Goal: Information Seeking & Learning: Learn about a topic

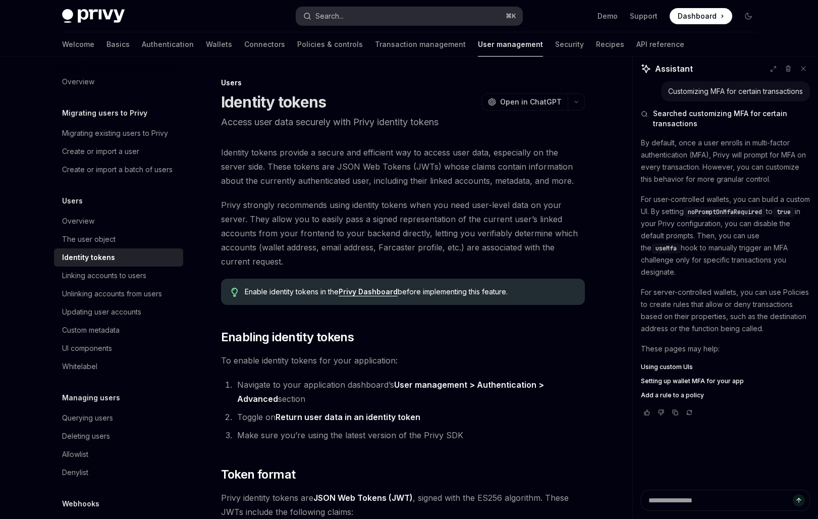
click at [366, 15] on button "Search... ⌘ K" at bounding box center [409, 16] width 226 height 18
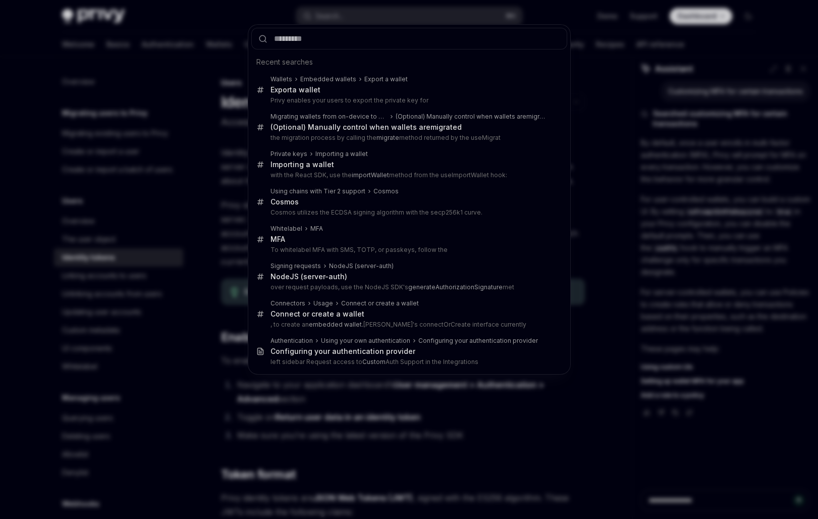
click at [197, 47] on div "Recent searches Wallets Embedded wallets Export a wallet Export a wallet Privy …" at bounding box center [409, 259] width 818 height 519
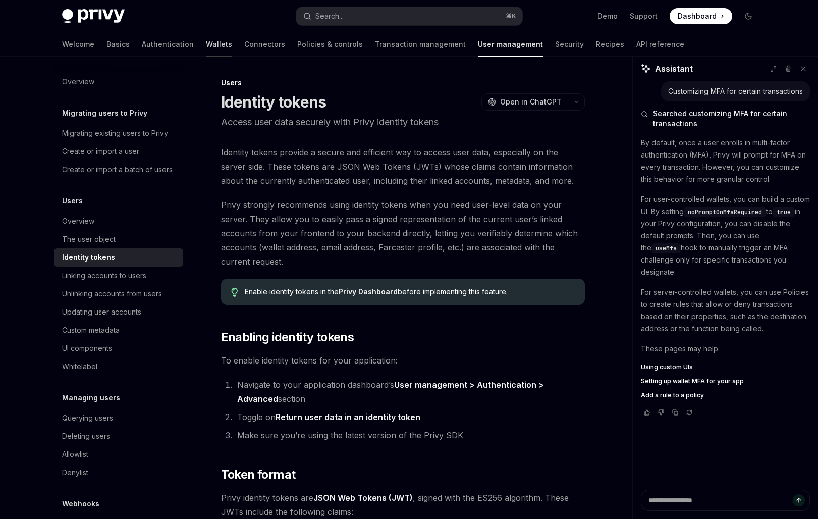
click at [206, 47] on link "Wallets" at bounding box center [219, 44] width 26 height 24
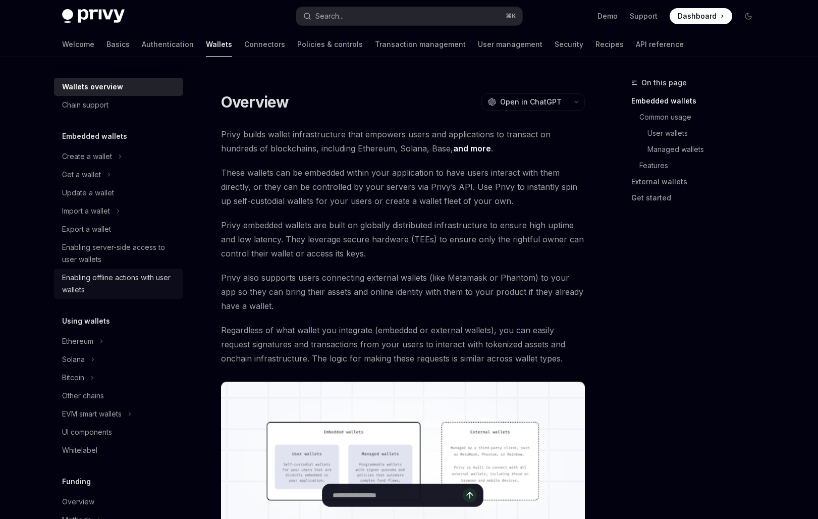
click at [110, 290] on div "Enabling offline actions with user wallets" at bounding box center [119, 283] width 115 height 24
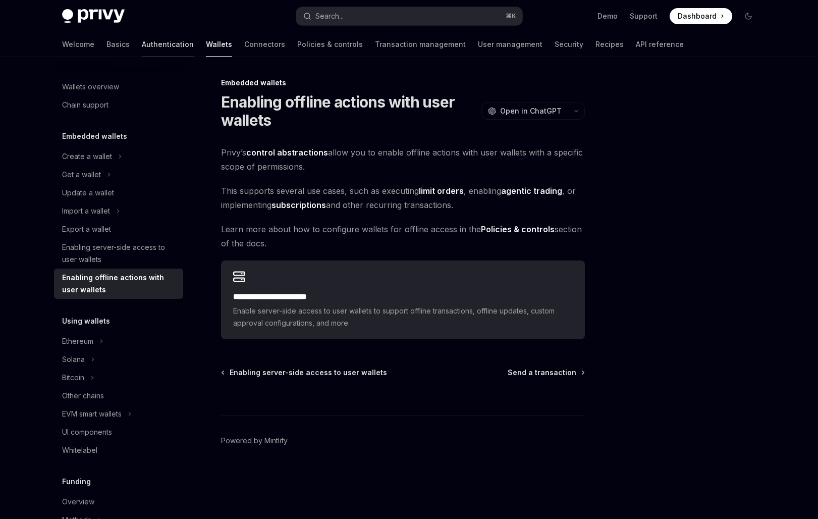
click at [142, 46] on link "Authentication" at bounding box center [168, 44] width 52 height 24
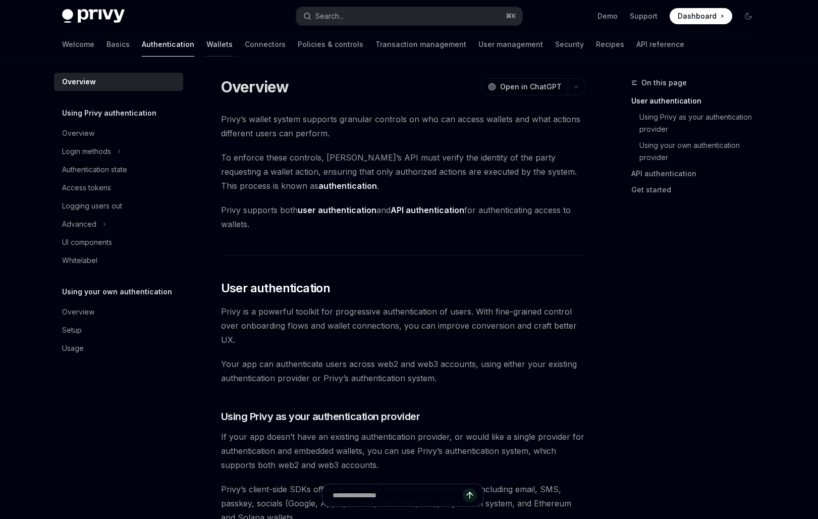
click at [206, 43] on link "Wallets" at bounding box center [219, 44] width 26 height 24
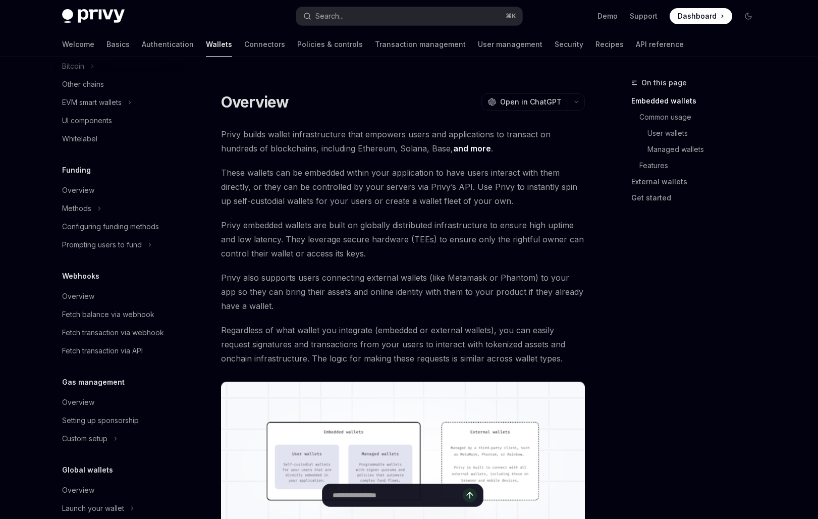
scroll to position [348, 0]
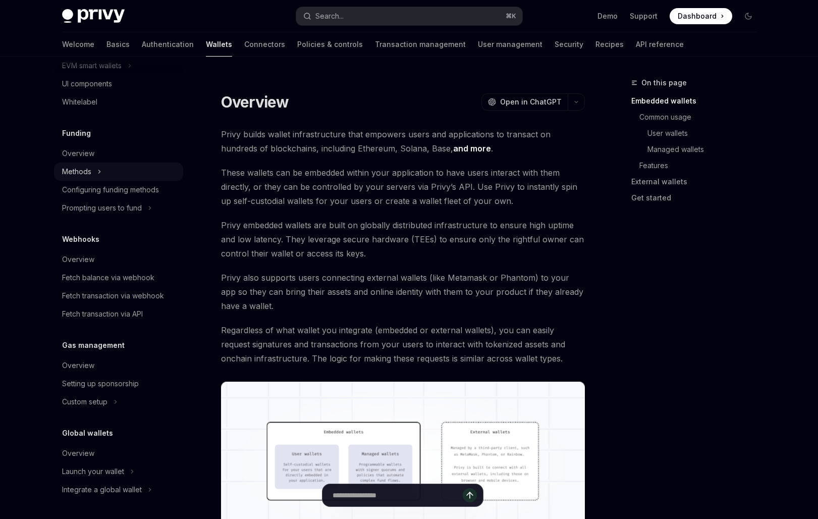
click at [131, 175] on div "Methods" at bounding box center [118, 171] width 129 height 18
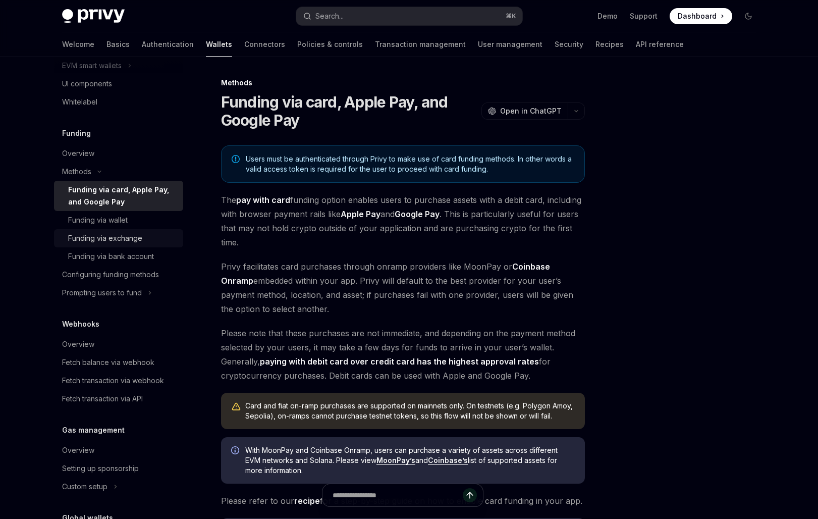
click at [148, 238] on div "Funding via exchange" at bounding box center [122, 238] width 109 height 12
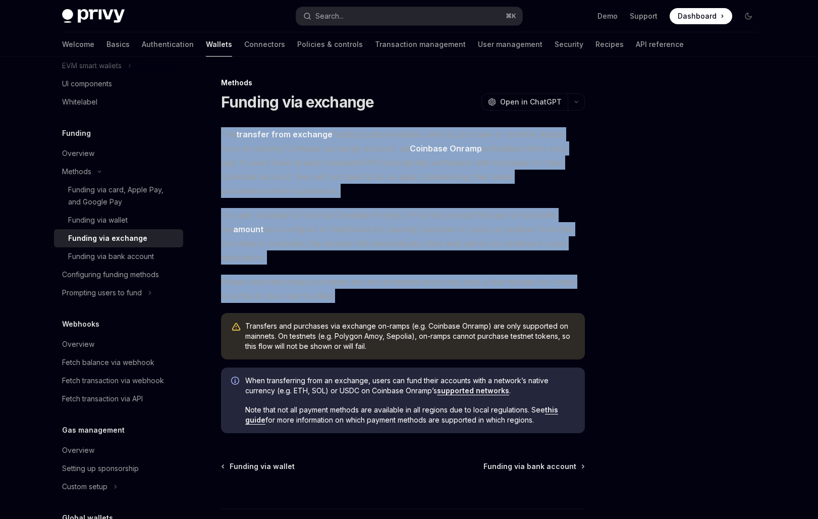
drag, startPoint x: 335, startPoint y: 296, endPoint x: 212, endPoint y: 134, distance: 203.8
click at [212, 134] on div "Methods Funding via exchange OpenAI Open in ChatGPT OpenAI Open in ChatGPT The …" at bounding box center [308, 336] width 557 height 519
click at [283, 178] on span "The transfer from exchange funding option enables users to purchase or transfer…" at bounding box center [403, 162] width 364 height 71
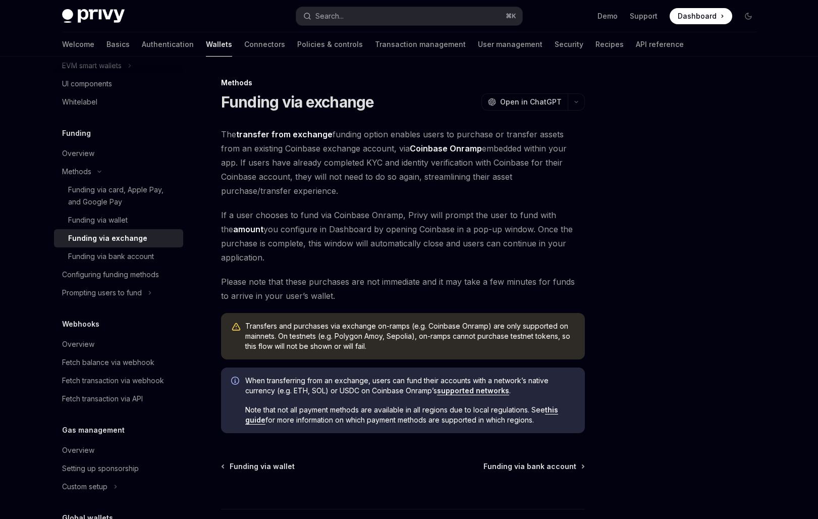
drag, startPoint x: 278, startPoint y: 193, endPoint x: 213, endPoint y: 135, distance: 87.2
click at [213, 135] on div "Methods Funding via exchange OpenAI Open in ChatGPT OpenAI Open in ChatGPT The …" at bounding box center [308, 336] width 557 height 519
click at [143, 270] on div "Configuring funding methods" at bounding box center [110, 274] width 97 height 12
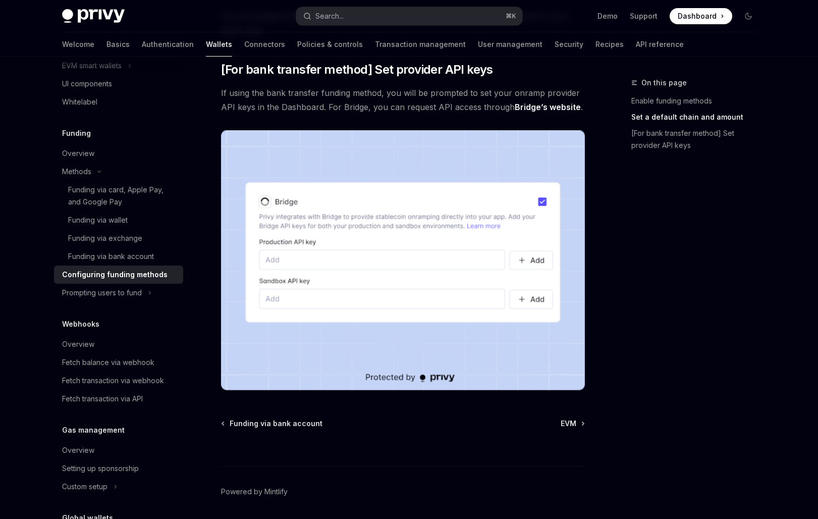
scroll to position [888, 0]
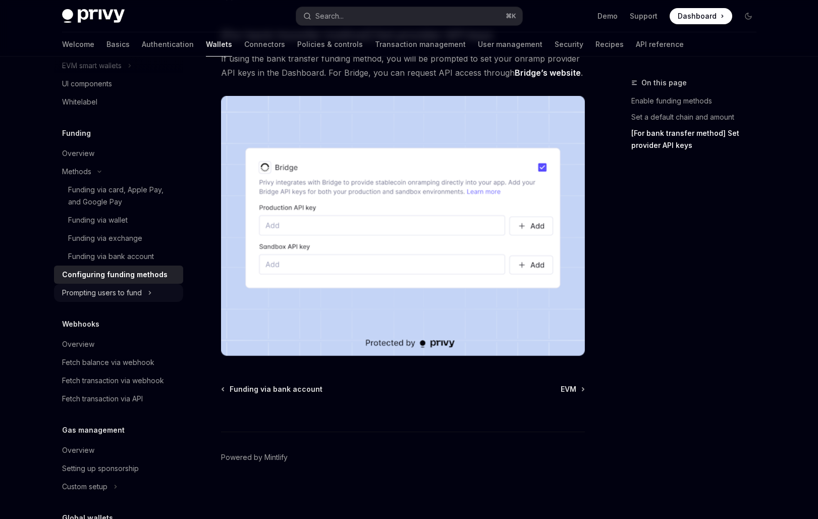
click at [134, 294] on div "Prompting users to fund" at bounding box center [102, 293] width 80 height 12
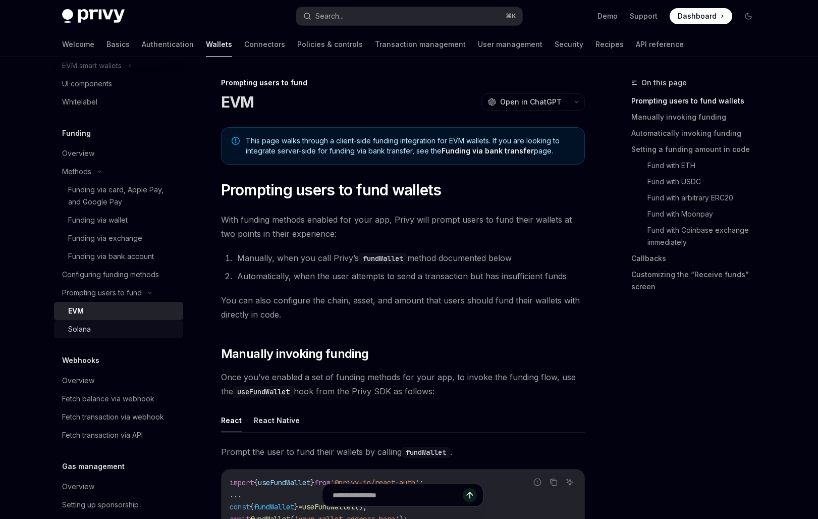
click at [115, 332] on div "Solana" at bounding box center [122, 329] width 109 height 12
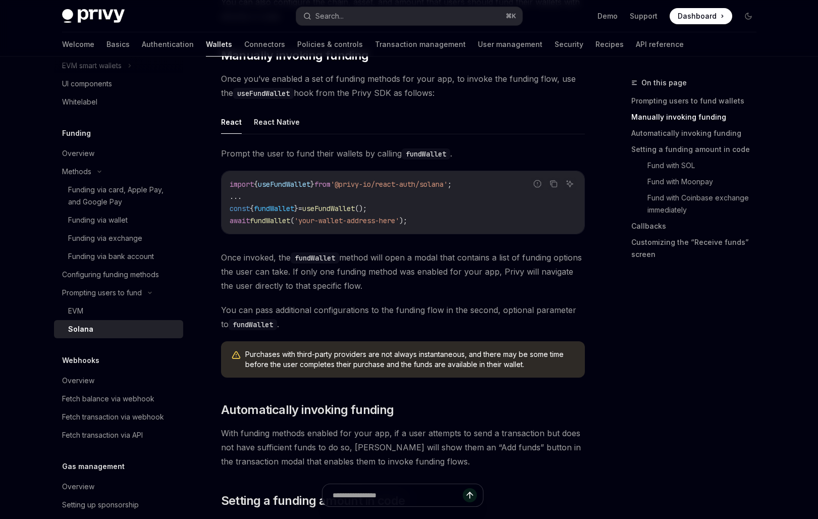
scroll to position [290, 0]
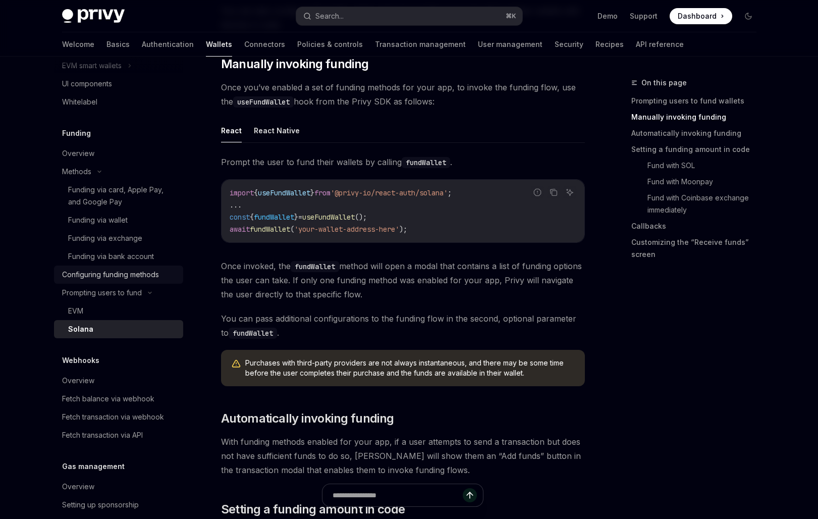
click at [134, 276] on div "Configuring funding methods" at bounding box center [110, 274] width 97 height 12
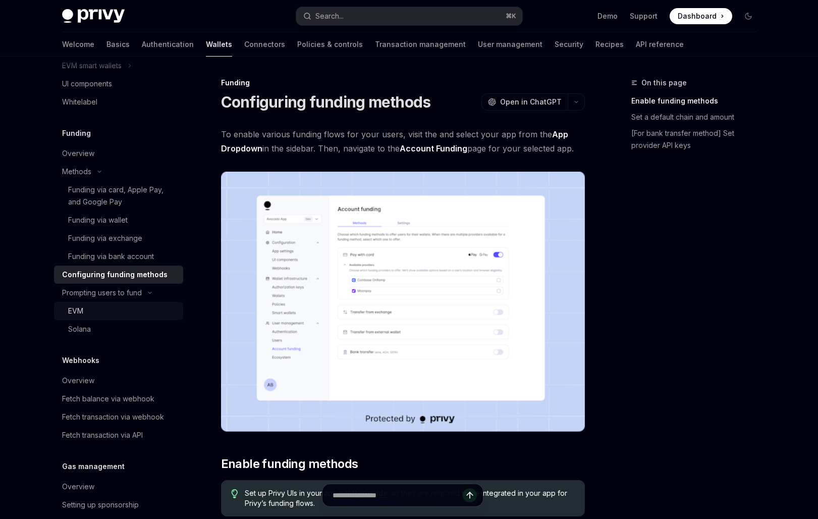
click at [133, 316] on div "EVM" at bounding box center [122, 311] width 109 height 12
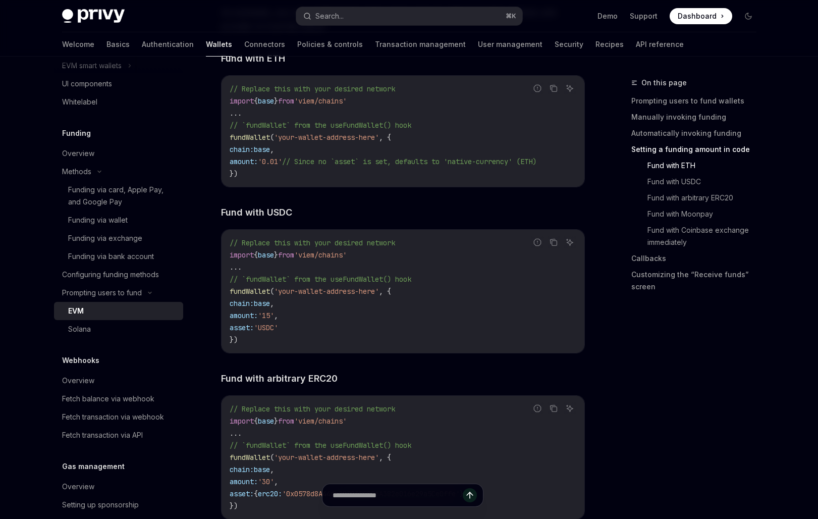
scroll to position [1389, 0]
drag, startPoint x: 382, startPoint y: 293, endPoint x: 280, endPoint y: 295, distance: 102.4
click at [280, 294] on span "'your-wallet-address-here'" at bounding box center [326, 289] width 105 height 9
click at [342, 305] on code "// Replace this with your desired network import { base } from 'viem/chains' ..…" at bounding box center [403, 289] width 347 height 109
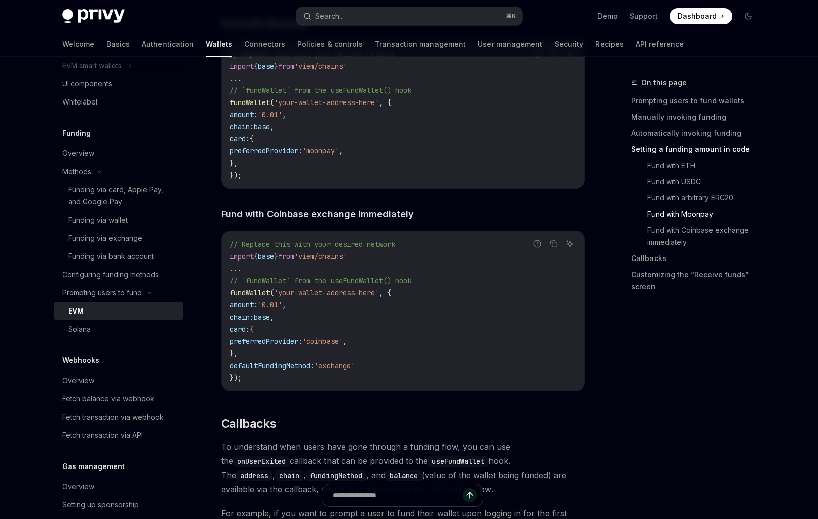
scroll to position [1928, 0]
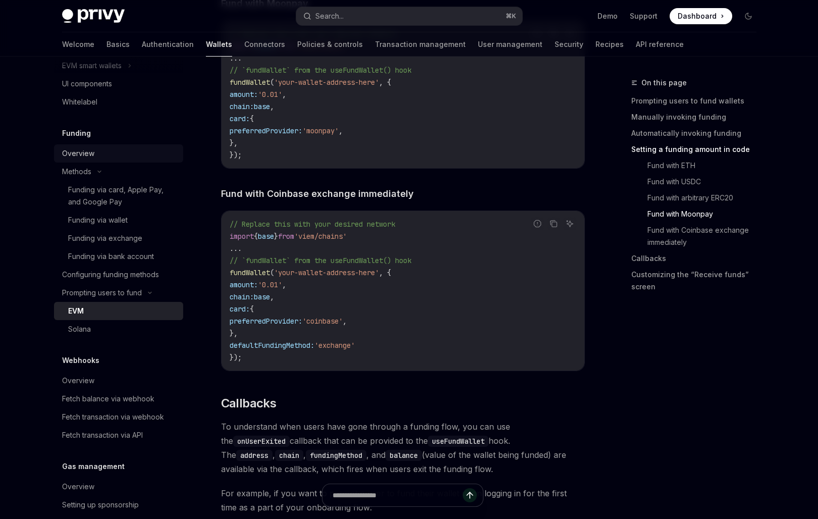
click at [96, 149] on div "Overview" at bounding box center [119, 153] width 115 height 12
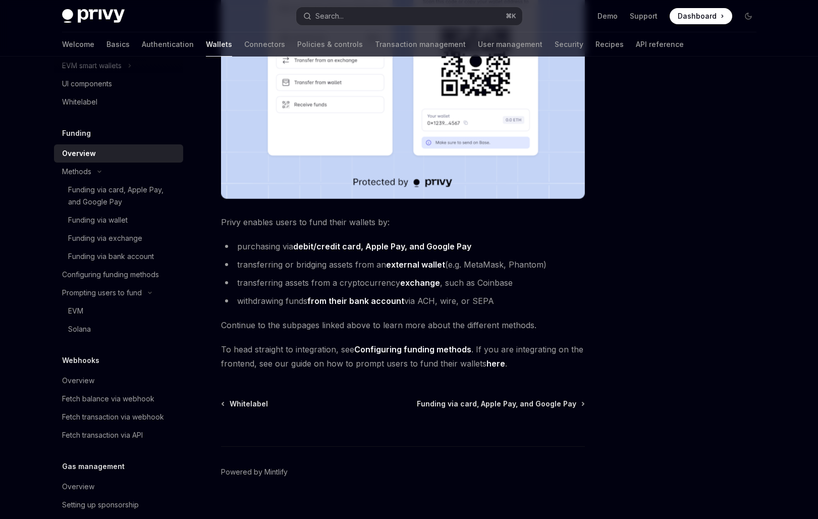
scroll to position [286, 0]
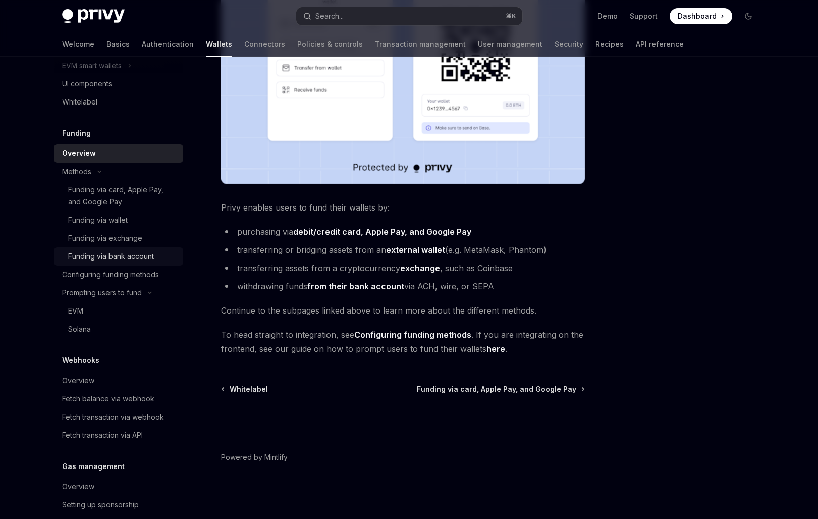
click at [127, 253] on div "Funding via bank account" at bounding box center [111, 256] width 86 height 12
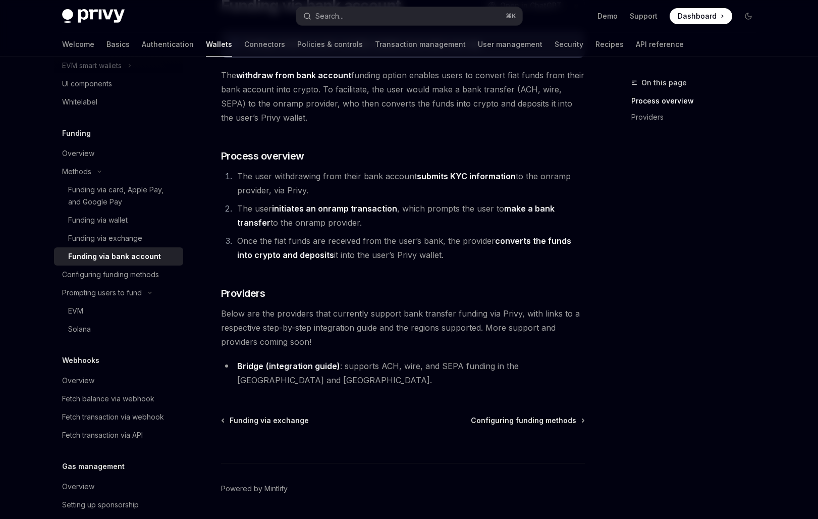
scroll to position [114, 0]
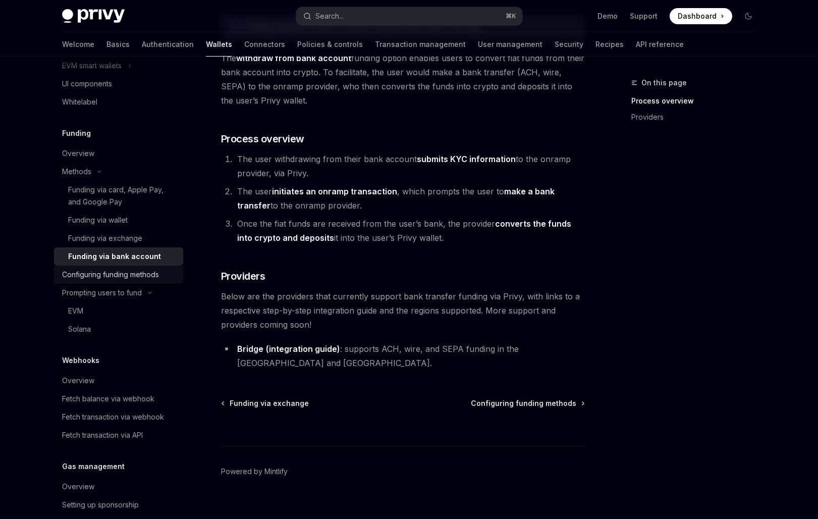
click at [88, 269] on div "Configuring funding methods" at bounding box center [110, 274] width 97 height 12
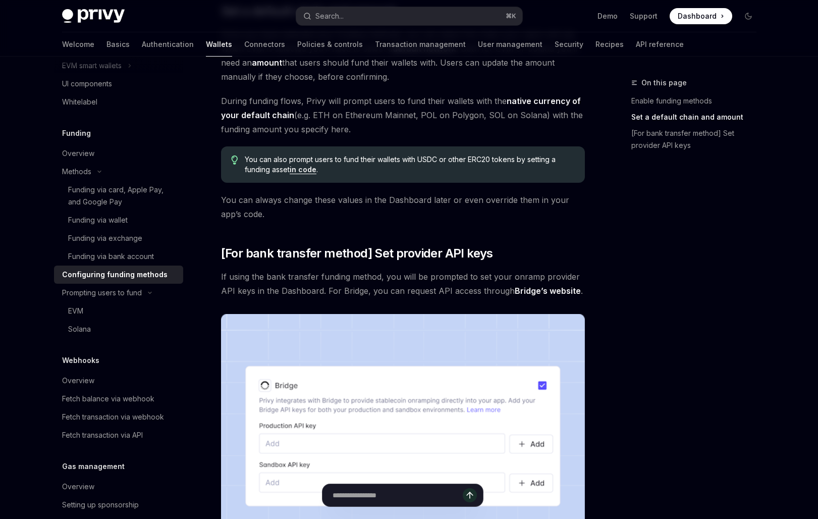
scroll to position [673, 0]
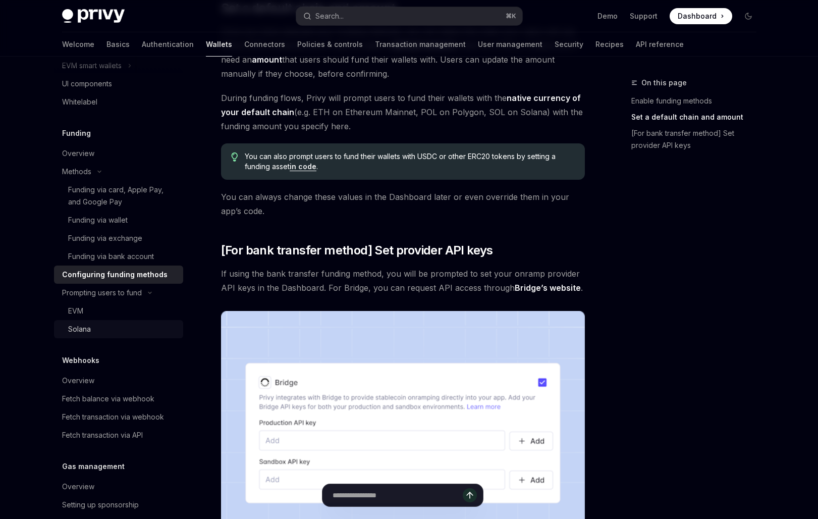
click at [111, 332] on div "Solana" at bounding box center [122, 329] width 109 height 12
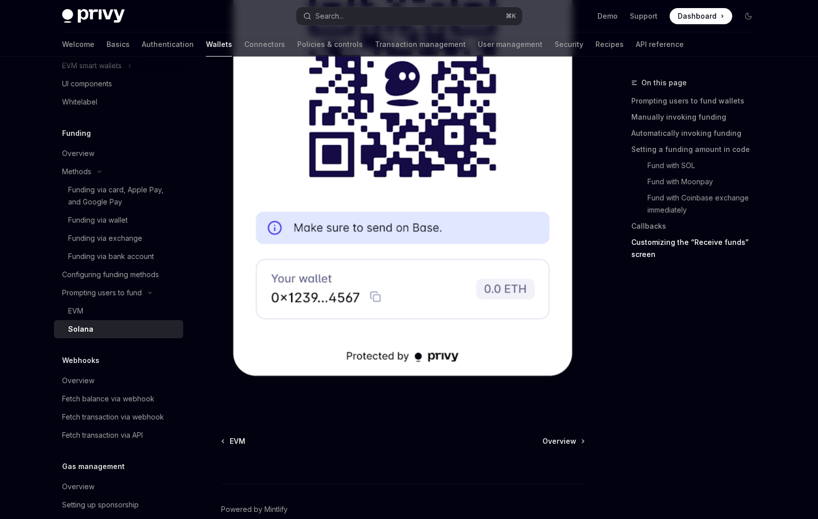
scroll to position [2614, 0]
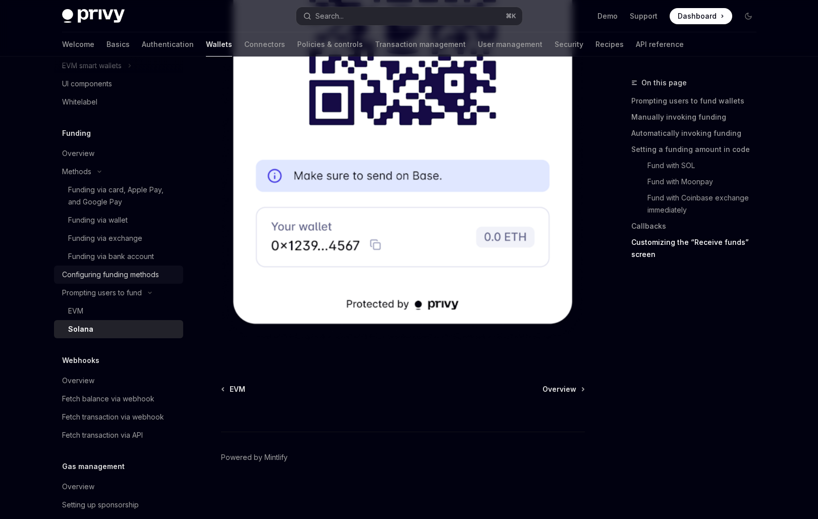
click at [131, 272] on div "Configuring funding methods" at bounding box center [110, 274] width 97 height 12
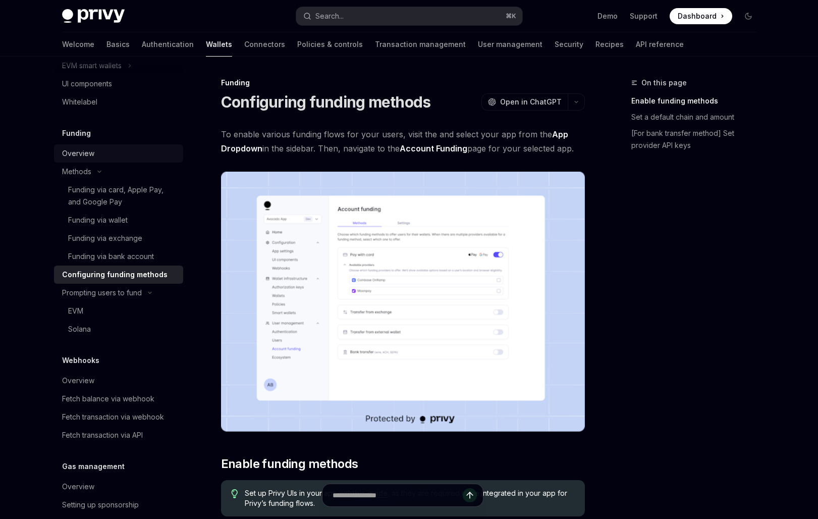
click at [98, 150] on div "Overview" at bounding box center [119, 153] width 115 height 12
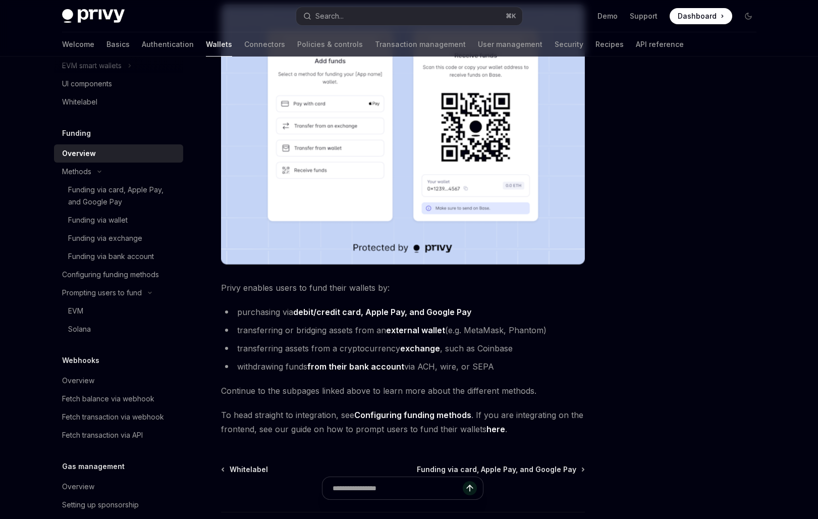
scroll to position [286, 0]
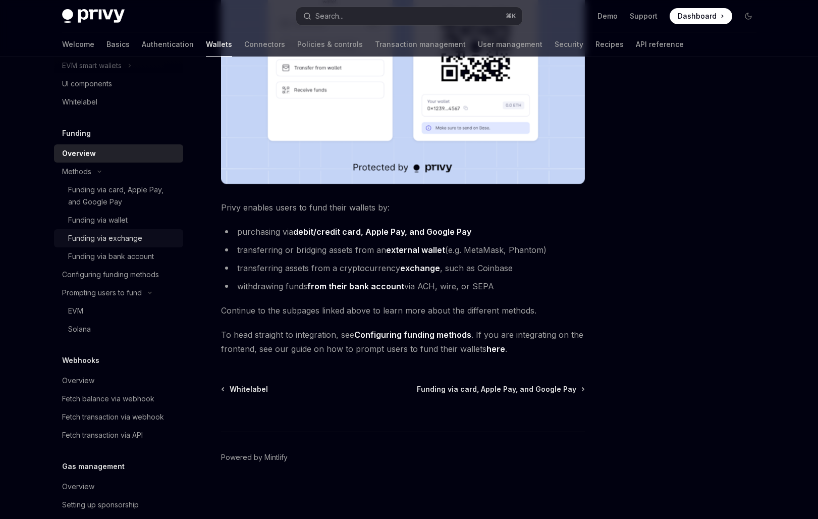
click at [144, 238] on div "Funding via exchange" at bounding box center [122, 238] width 109 height 12
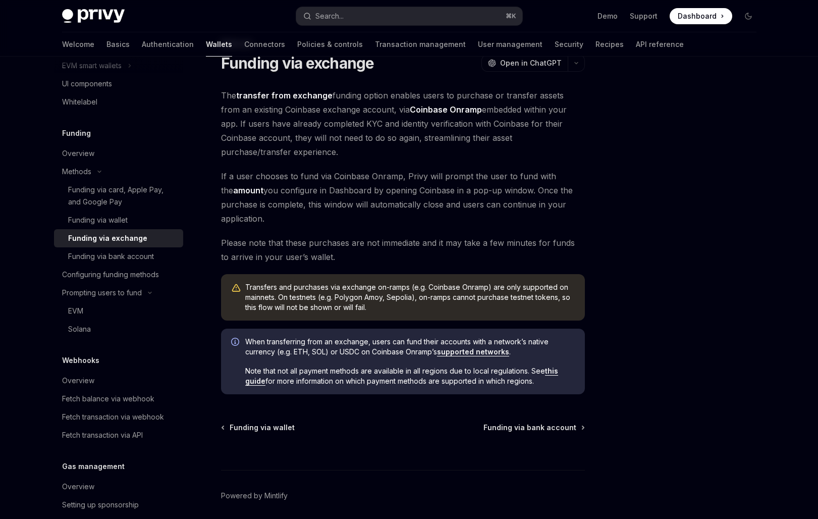
scroll to position [44, 0]
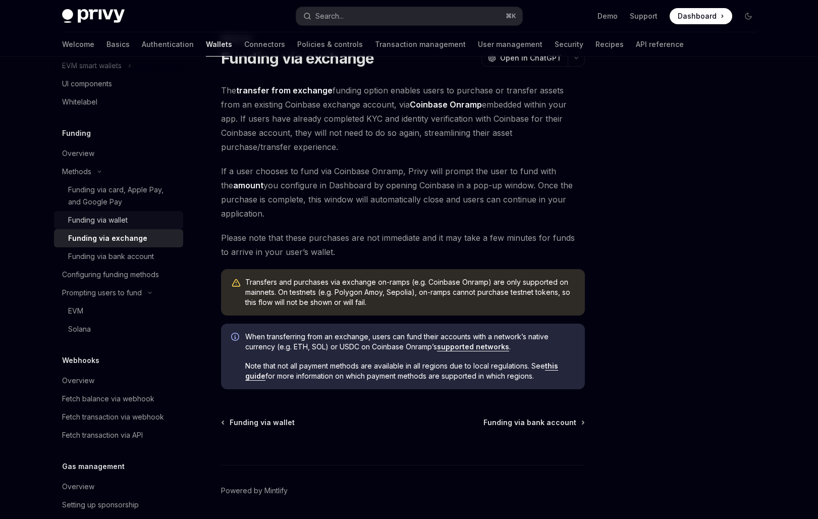
click at [121, 214] on div "Funding via wallet" at bounding box center [98, 220] width 60 height 12
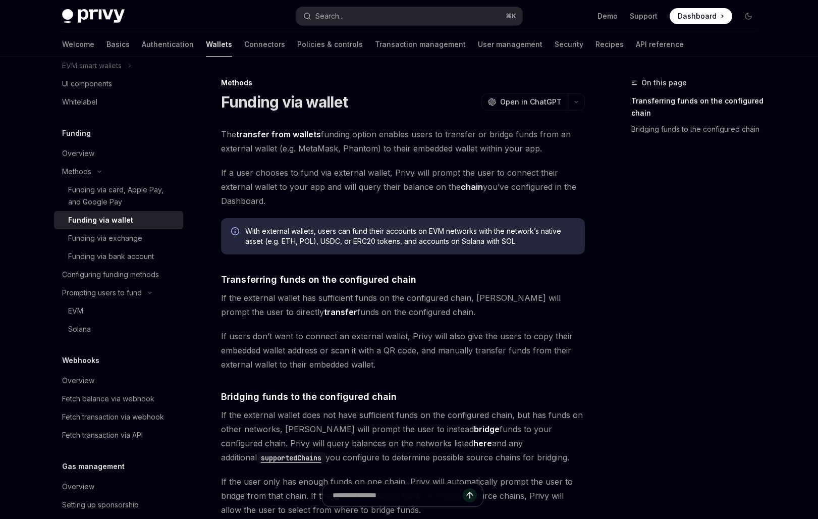
click at [545, 192] on span "If a user chooses to fund via external wallet, Privy will prompt the user to co…" at bounding box center [403, 186] width 364 height 42
type textarea "*"
